Goal: Information Seeking & Learning: Learn about a topic

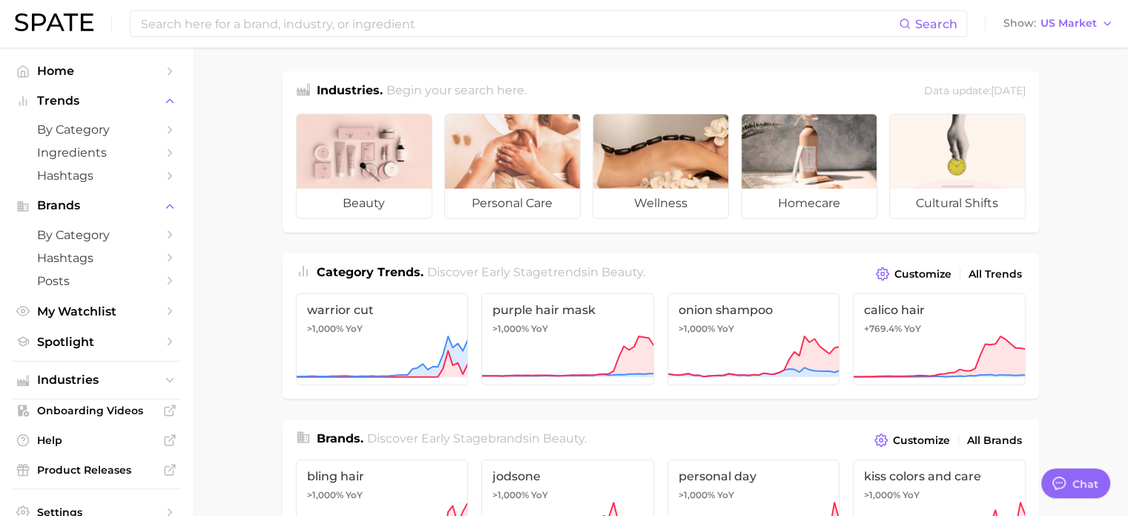
drag, startPoint x: 926, startPoint y: 154, endPoint x: 1097, endPoint y: 93, distance: 180.9
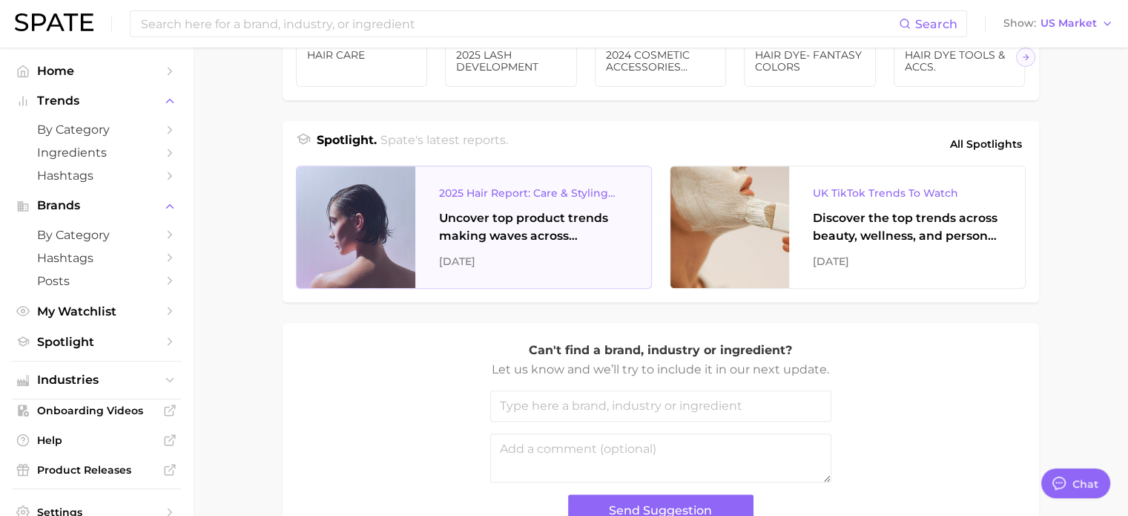
scroll to position [475, 0]
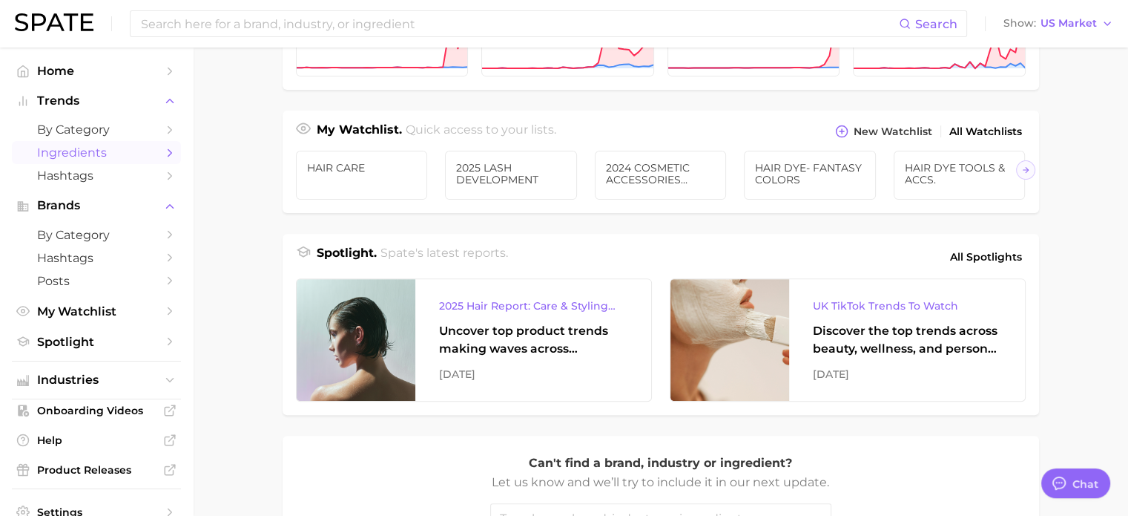
click at [80, 152] on span "Ingredients" at bounding box center [96, 152] width 119 height 14
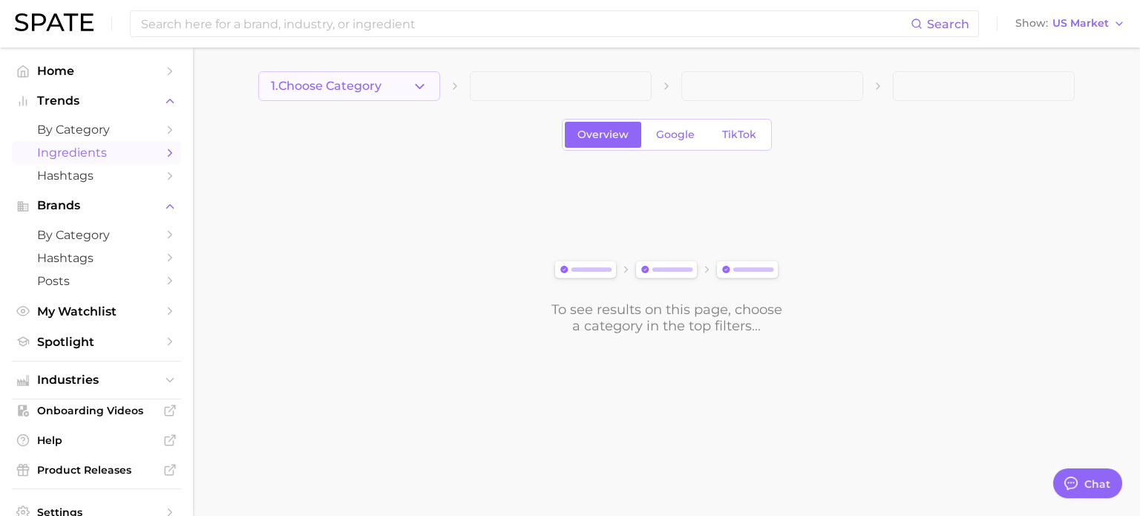
click at [424, 82] on icon "button" at bounding box center [420, 87] width 16 height 16
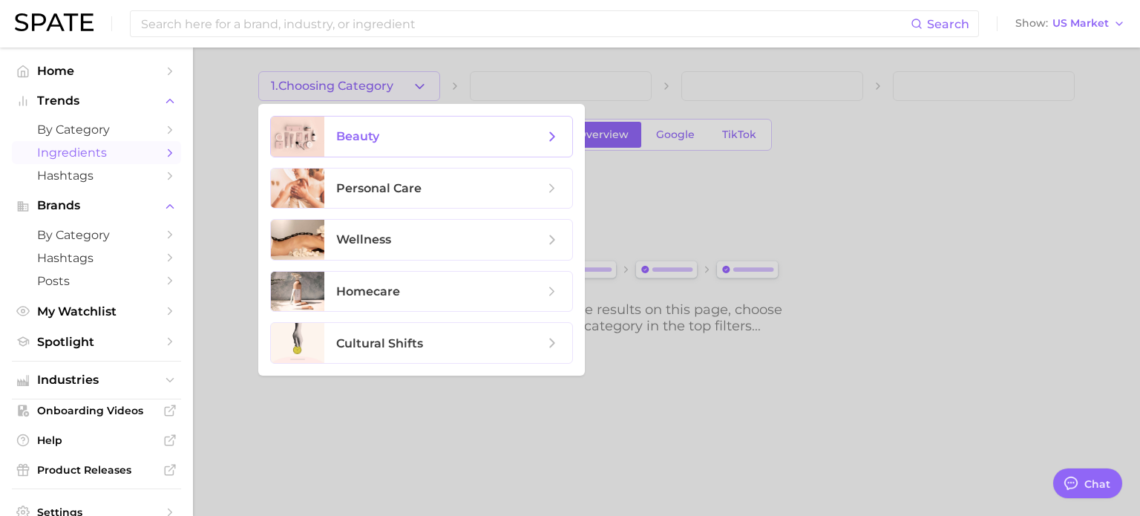
click at [546, 132] on icon at bounding box center [552, 136] width 16 height 16
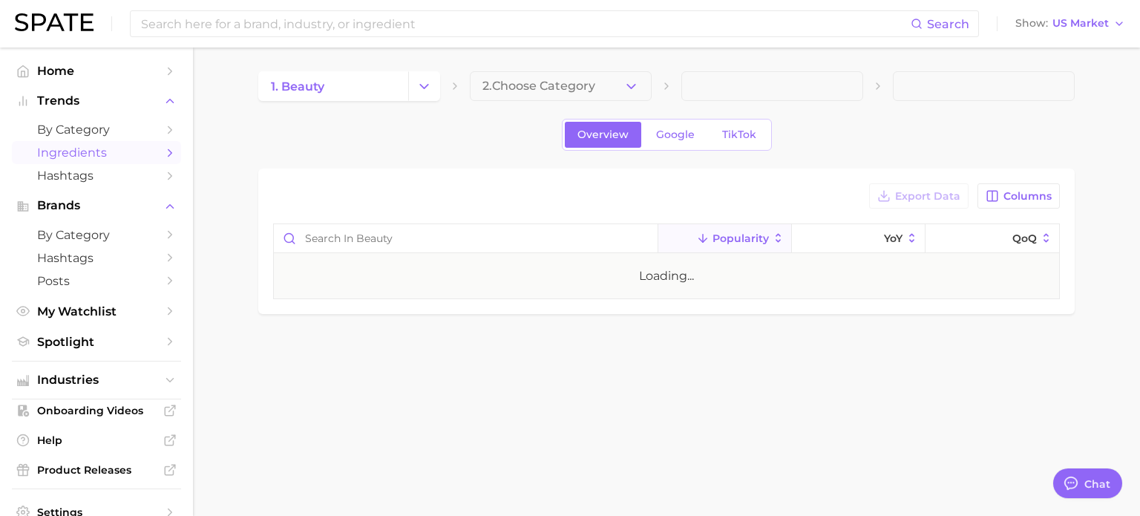
type textarea "x"
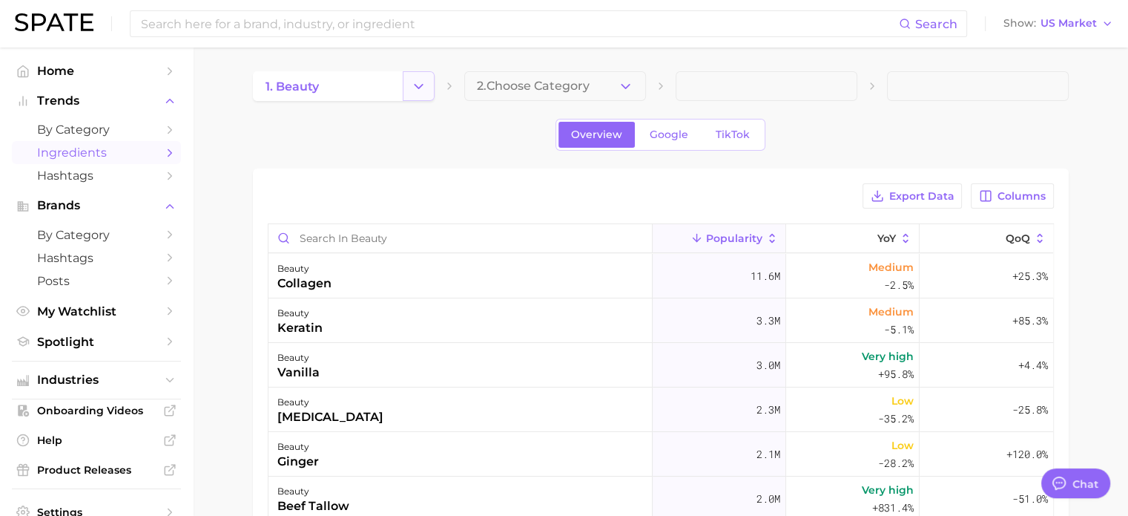
click at [411, 85] on icon "Change Category" at bounding box center [419, 87] width 16 height 16
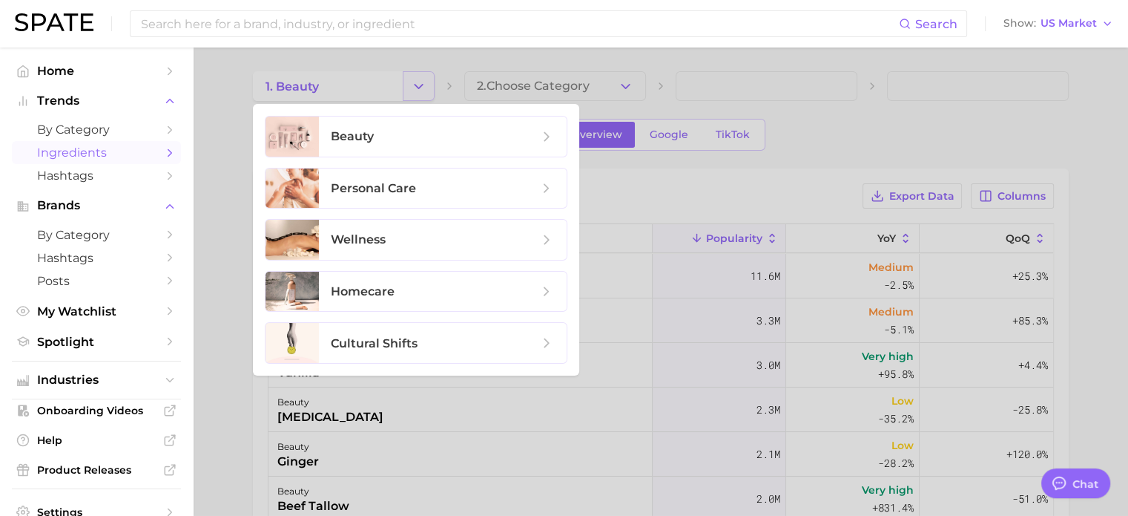
click at [410, 85] on div at bounding box center [564, 258] width 1128 height 516
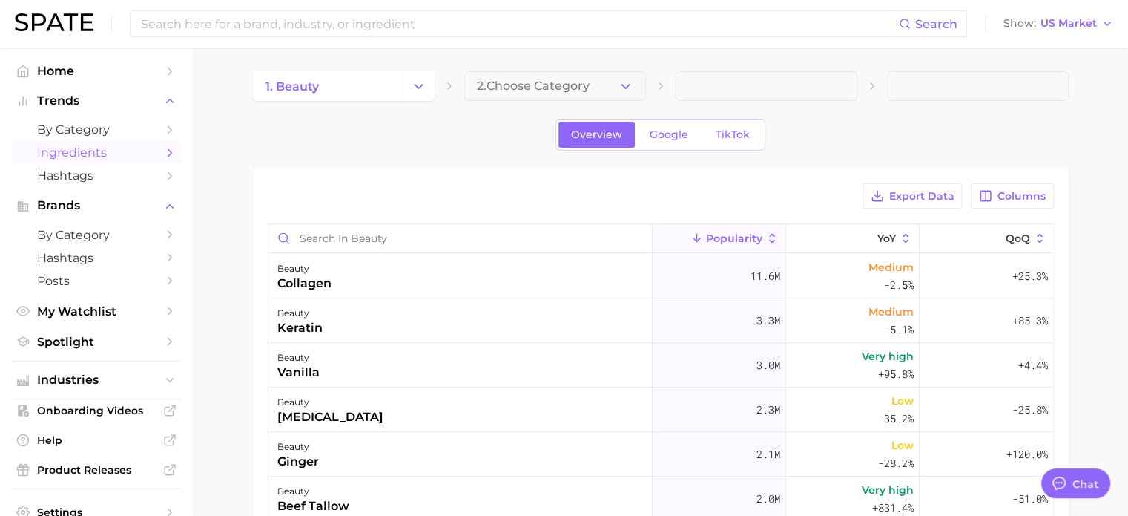
click at [740, 232] on span "Popularity" at bounding box center [734, 238] width 56 height 12
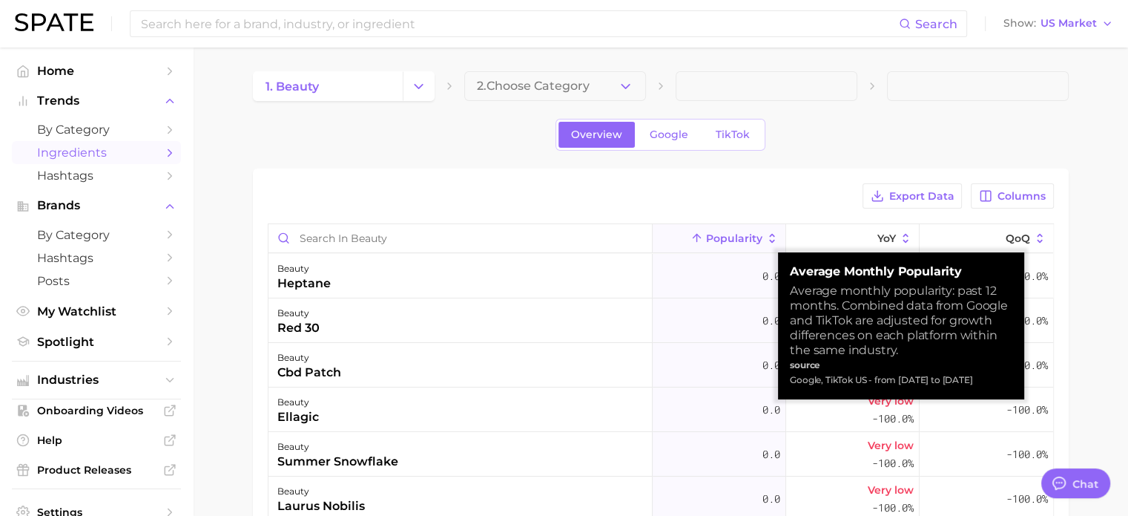
click at [744, 232] on span "Popularity" at bounding box center [734, 238] width 56 height 12
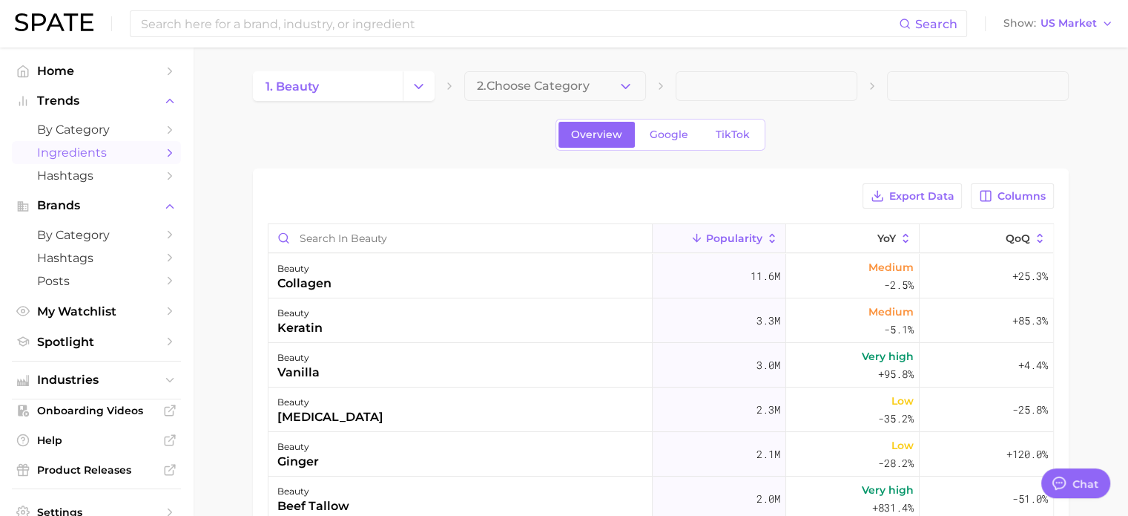
click at [920, 112] on div "1. beauty 2. Choose Category Overview Google TikTok Export Data Columns Popular…" at bounding box center [661, 412] width 816 height 683
click at [631, 79] on icon "button" at bounding box center [626, 87] width 16 height 16
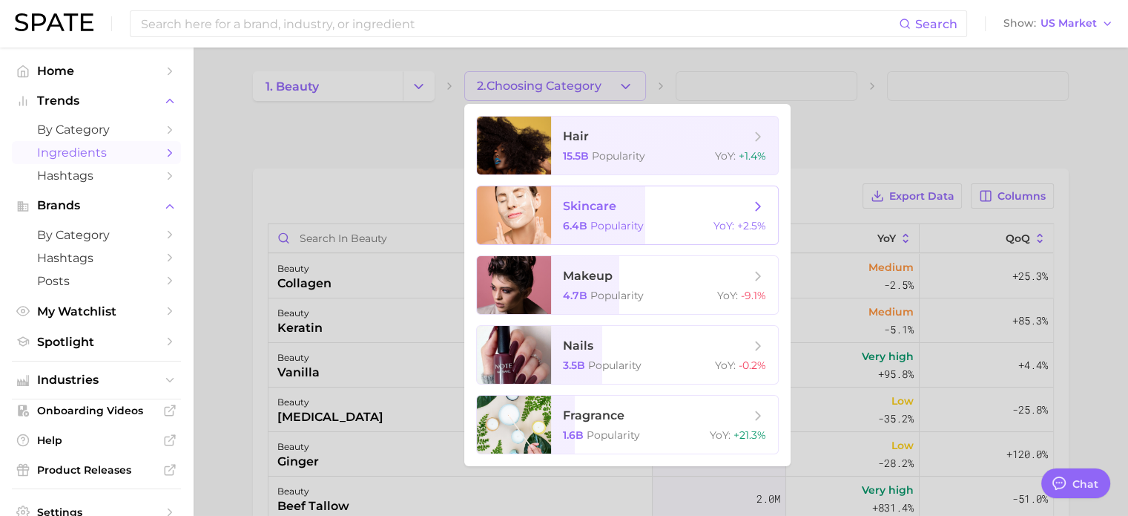
click at [609, 216] on span "skincare 6.4b Popularity YoY : +2.5%" at bounding box center [664, 215] width 227 height 58
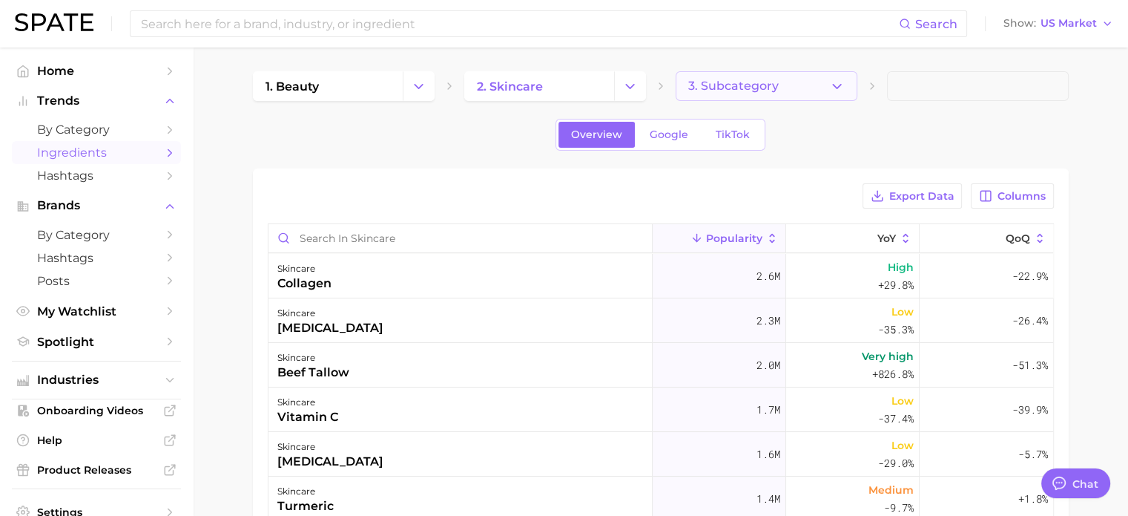
click at [845, 78] on button "3. Subcategory" at bounding box center [767, 86] width 182 height 30
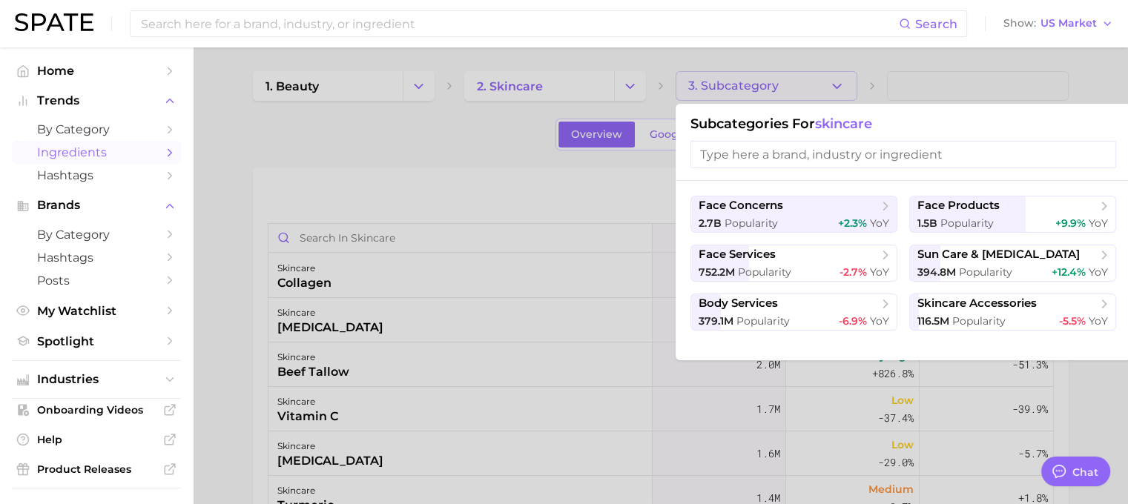
click at [892, 53] on div at bounding box center [564, 252] width 1128 height 504
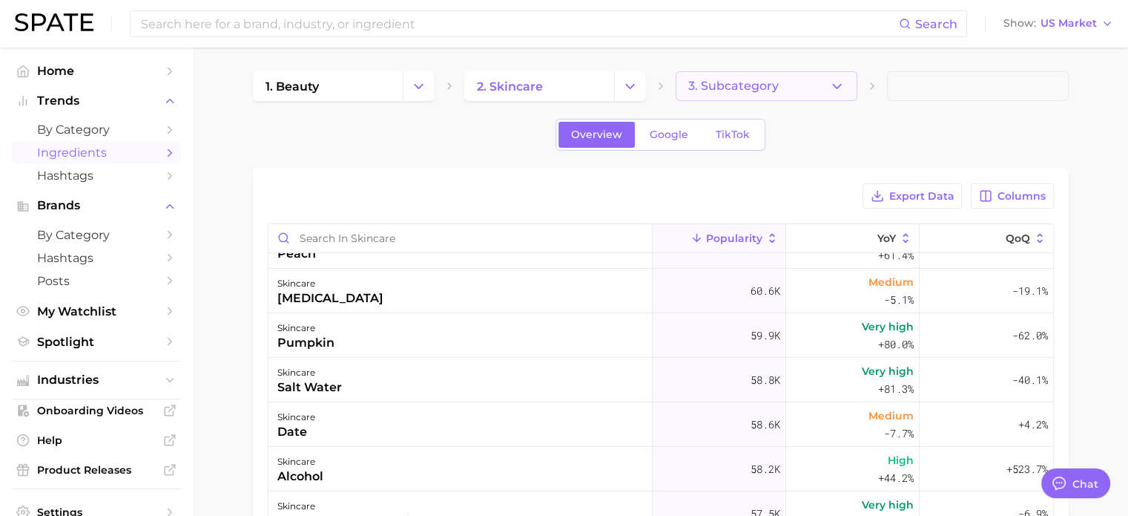
click at [832, 81] on icon "button" at bounding box center [837, 87] width 16 height 16
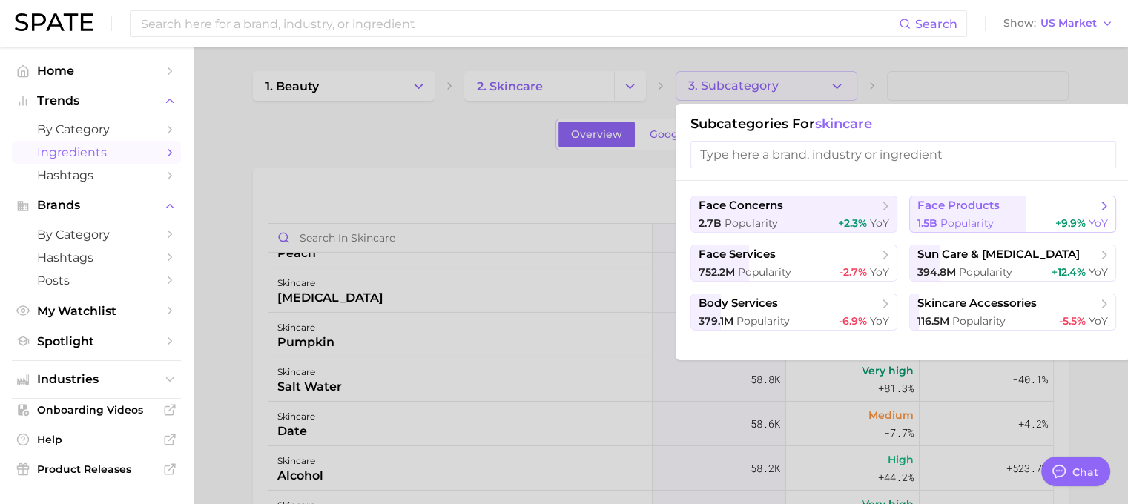
click at [973, 222] on span "Popularity" at bounding box center [967, 223] width 53 height 13
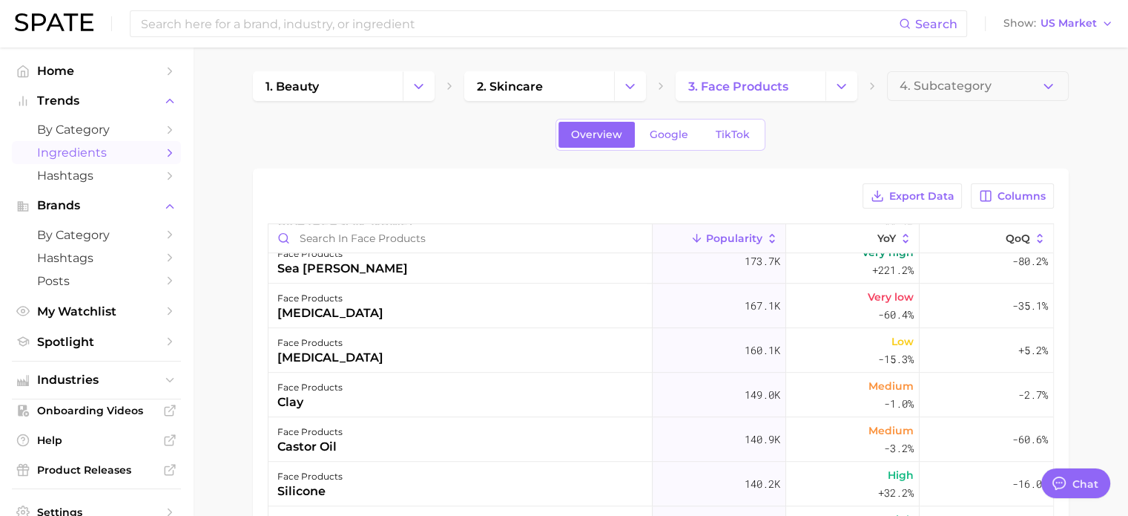
scroll to position [1632, 0]
